Goal: Task Accomplishment & Management: Manage account settings

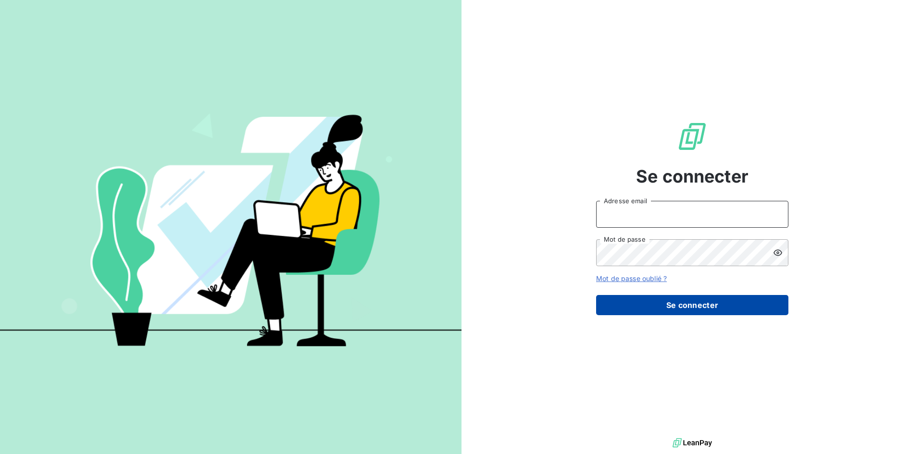
type input "[EMAIL_ADDRESS][DOMAIN_NAME]"
click at [752, 309] on button "Se connecter" at bounding box center [692, 305] width 192 height 20
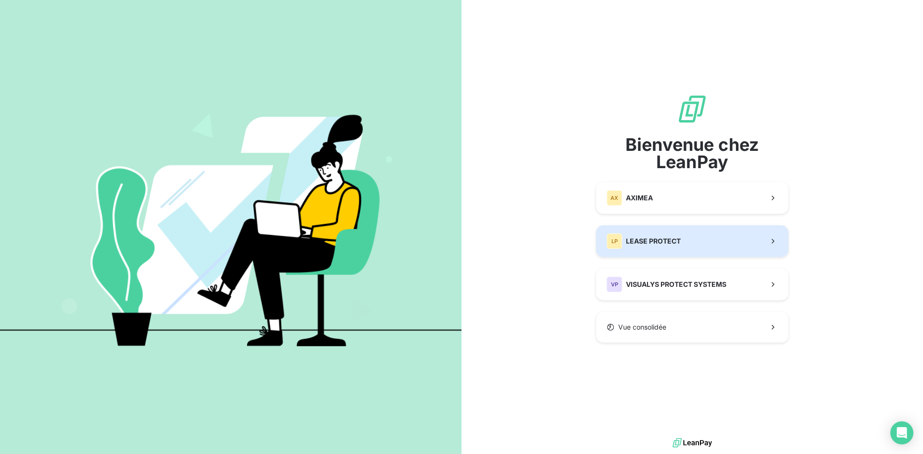
click at [681, 247] on button "LP LEASE PROTECT" at bounding box center [692, 241] width 192 height 32
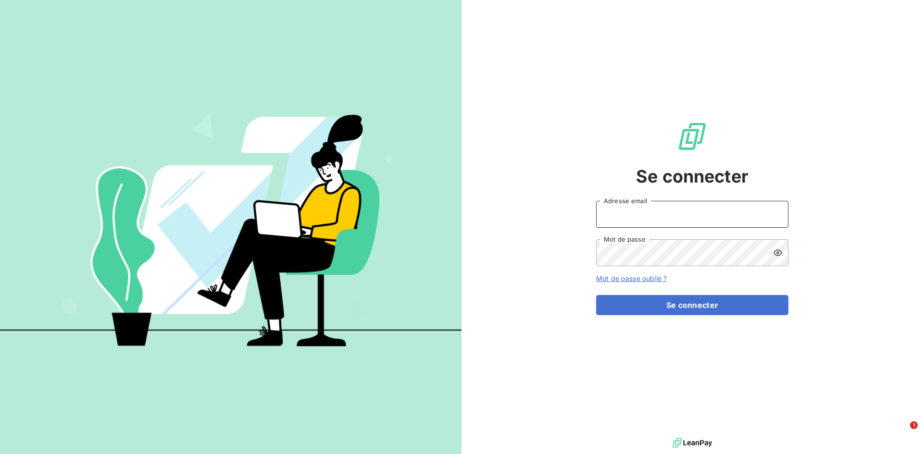
type input "[EMAIL_ADDRESS][DOMAIN_NAME]"
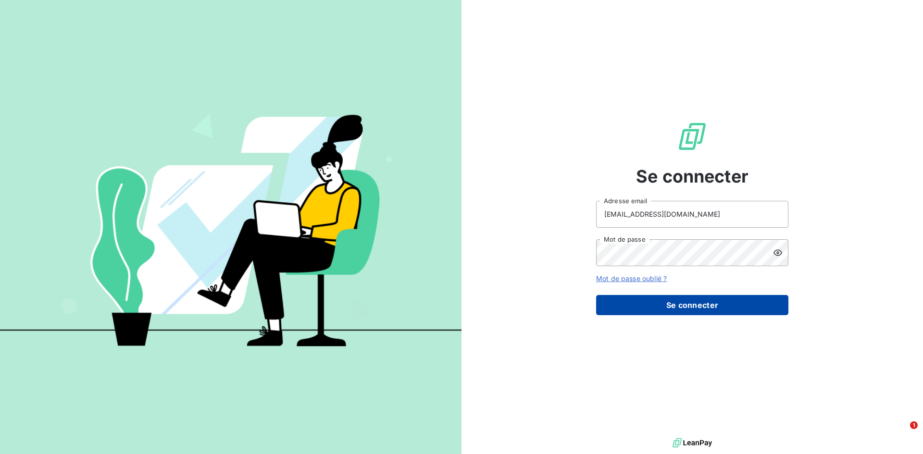
click at [689, 313] on button "Se connecter" at bounding box center [692, 305] width 192 height 20
